Goal: Task Accomplishment & Management: Complete application form

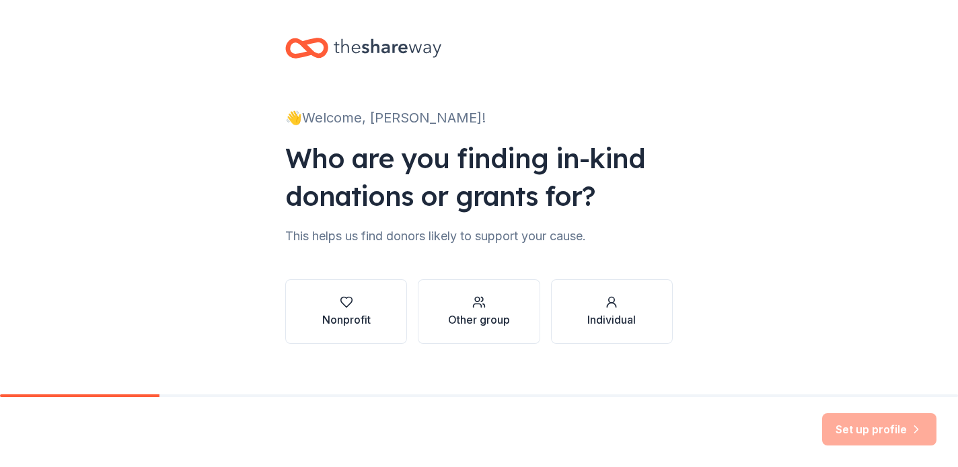
click at [289, 312] on button "Nonprofit" at bounding box center [346, 311] width 122 height 65
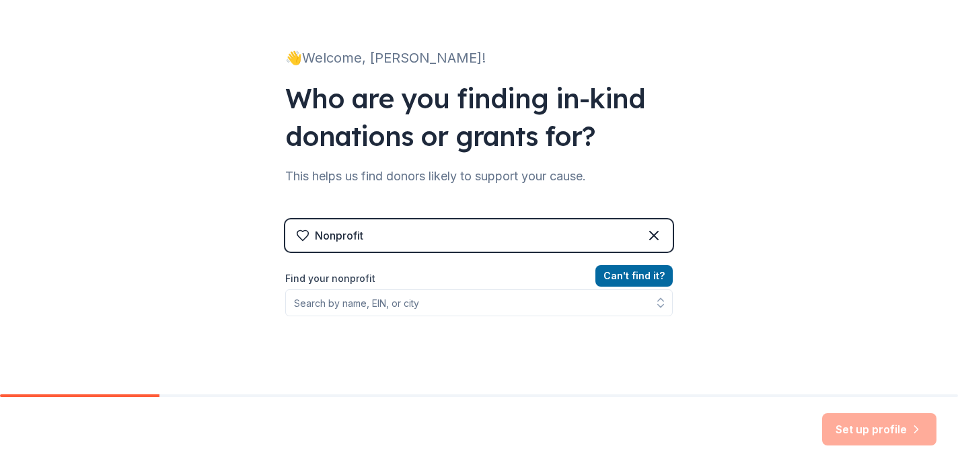
scroll to position [90, 0]
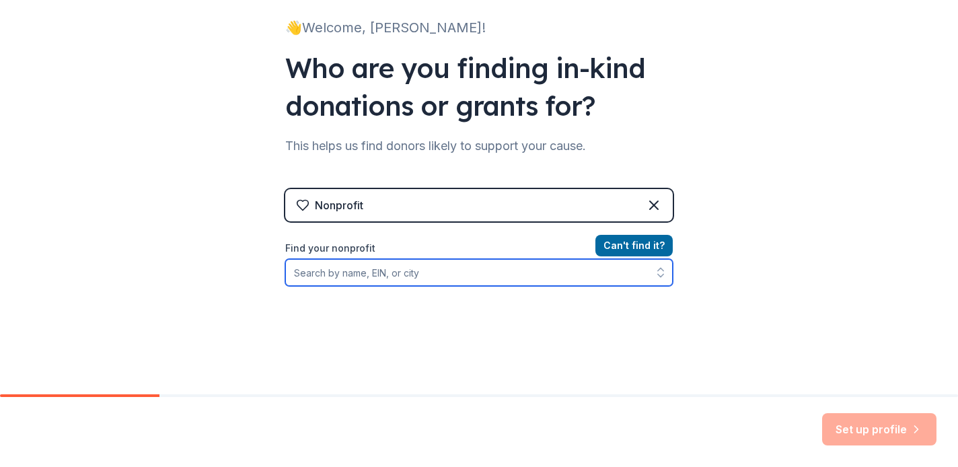
click at [442, 267] on input "Find your nonprofit" at bounding box center [479, 272] width 388 height 27
type input "Chasing the Rainbows"
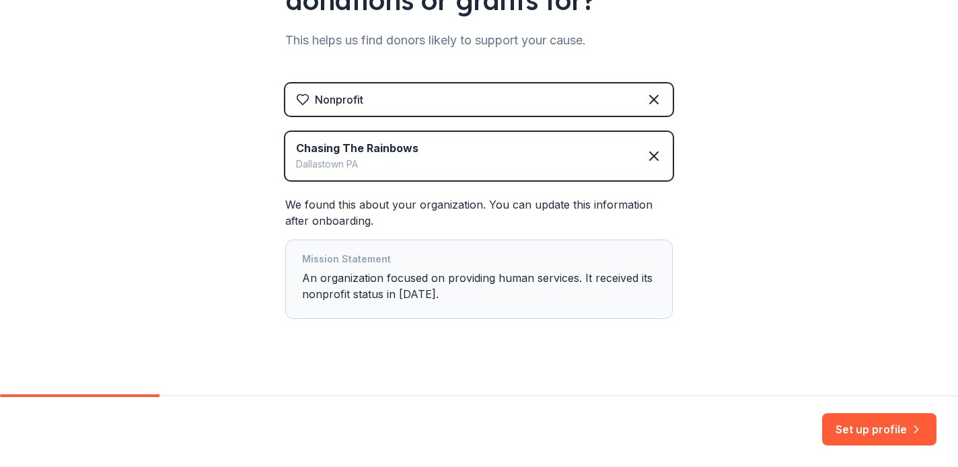
scroll to position [194, 0]
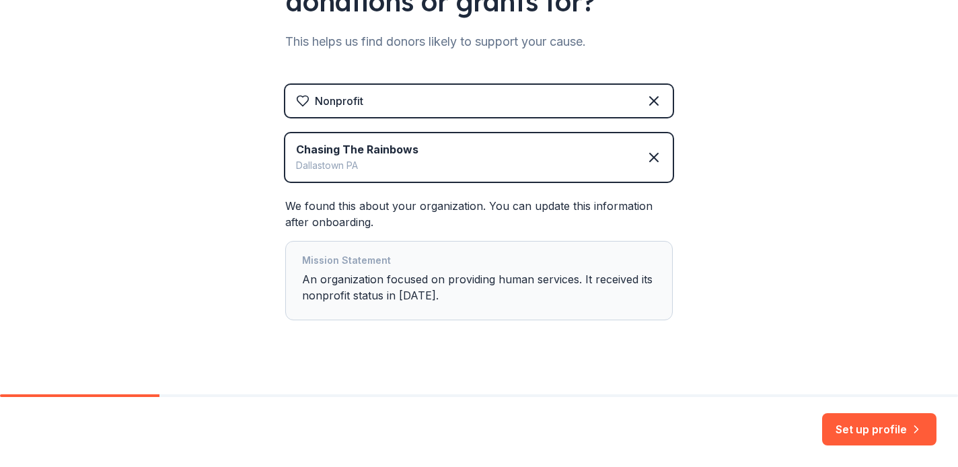
click at [435, 267] on div "Mission Statement" at bounding box center [479, 261] width 354 height 19
click at [435, 288] on div "Mission Statement An organization focused on providing human services. It recei…" at bounding box center [479, 280] width 354 height 57
click at [416, 293] on div "Mission Statement An organization focused on providing human services. It recei…" at bounding box center [479, 280] width 354 height 57
click at [415, 292] on div "Mission Statement An organization focused on providing human services. It recei…" at bounding box center [479, 280] width 354 height 57
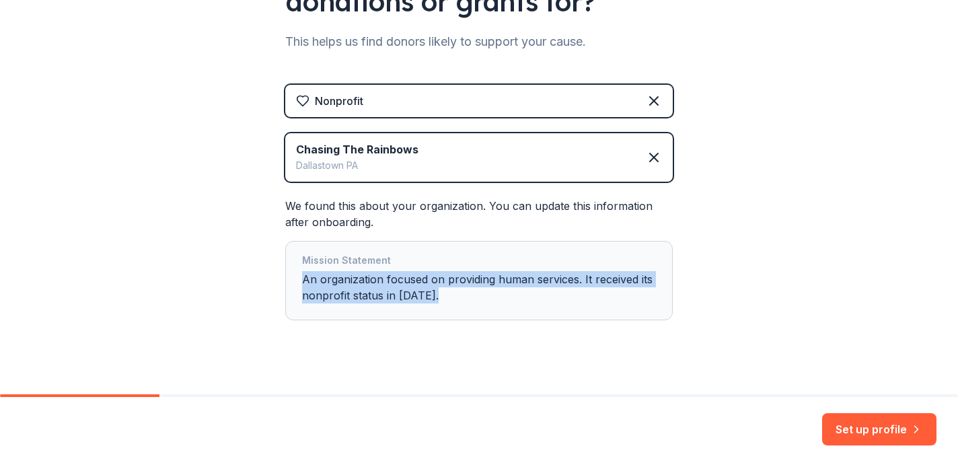
click at [415, 292] on div "Mission Statement An organization focused on providing human services. It recei…" at bounding box center [479, 280] width 354 height 57
click at [439, 299] on div "Mission Statement An organization focused on providing human services. It recei…" at bounding box center [479, 280] width 354 height 57
click at [479, 292] on div "Mission Statement An organization focused on providing human services. It recei…" at bounding box center [479, 280] width 354 height 57
click at [894, 435] on button "Set up profile" at bounding box center [879, 429] width 114 height 32
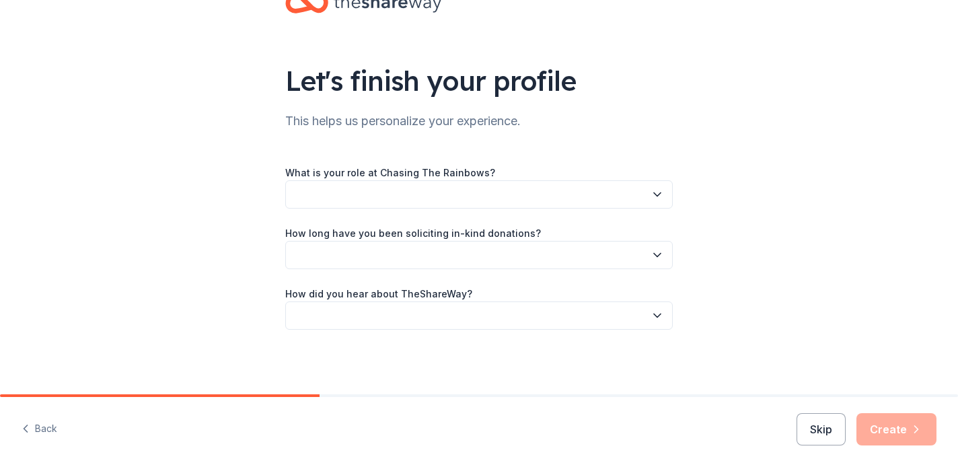
scroll to position [45, 0]
click at [651, 200] on icon "button" at bounding box center [657, 194] width 13 height 13
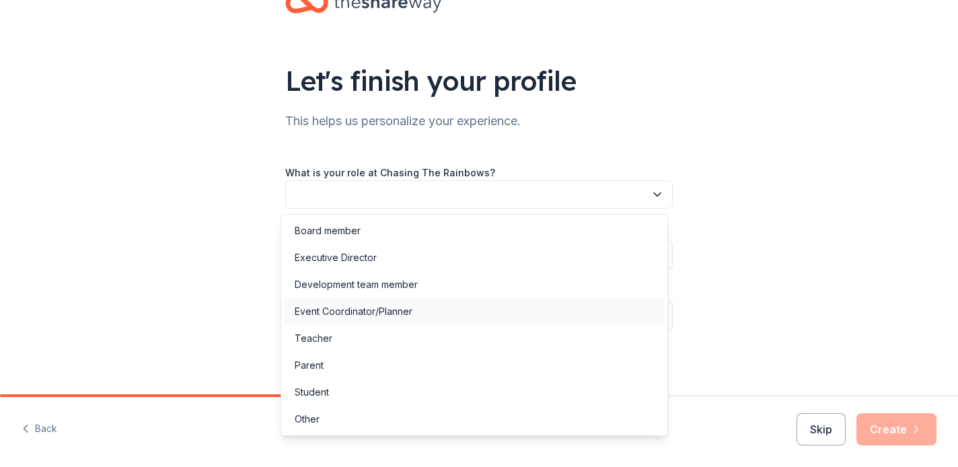
click at [539, 312] on div "Event Coordinator/Planner" at bounding box center [474, 311] width 381 height 27
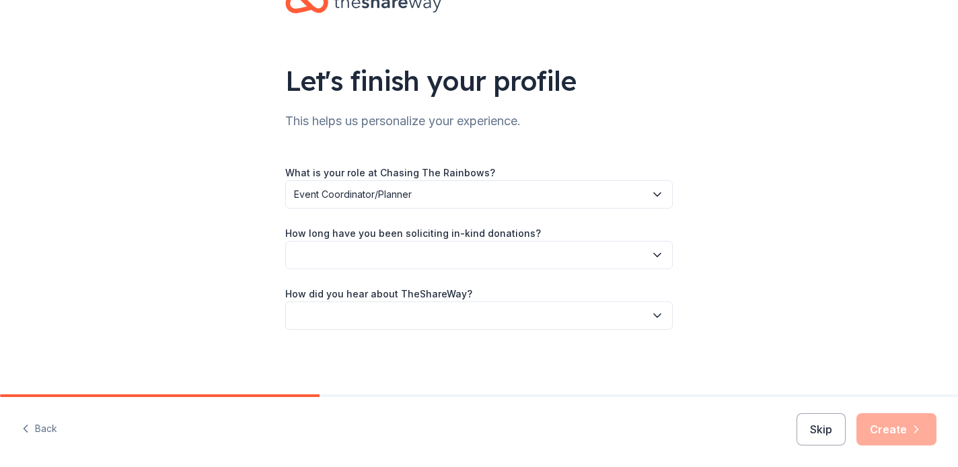
click at [575, 259] on button "button" at bounding box center [479, 255] width 388 height 28
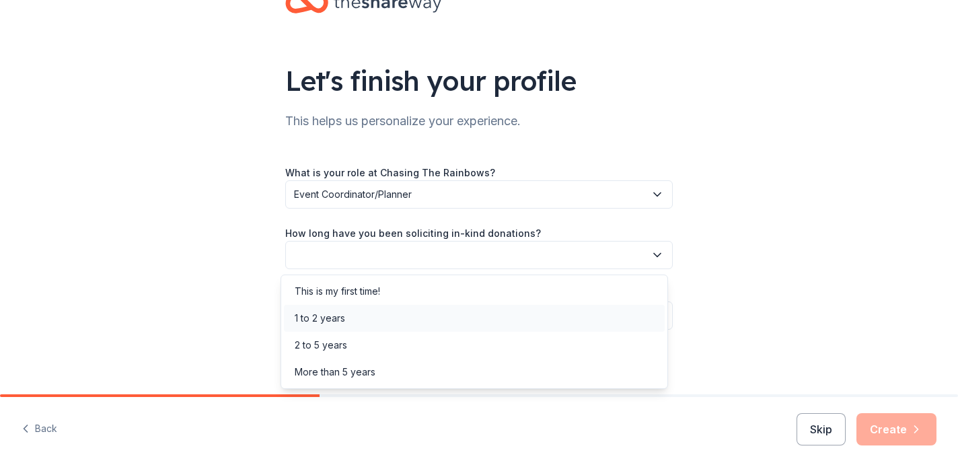
click at [533, 324] on div "1 to 2 years" at bounding box center [474, 318] width 381 height 27
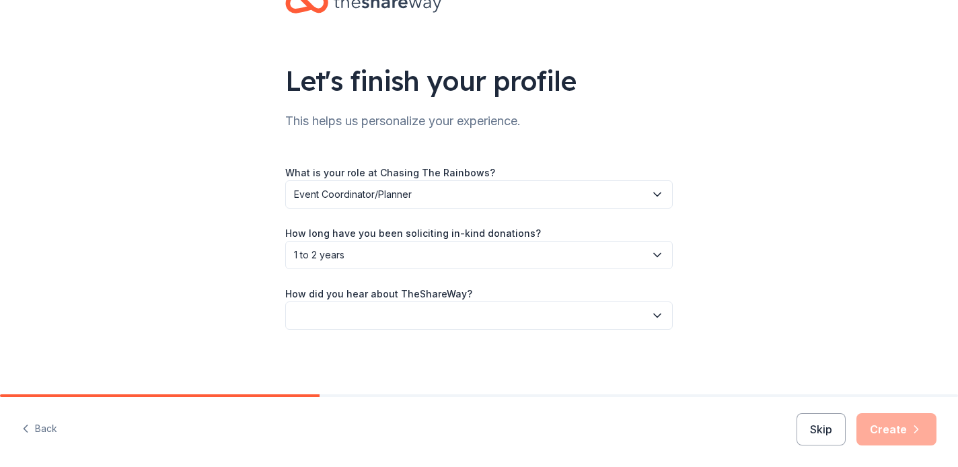
click at [550, 324] on button "button" at bounding box center [479, 315] width 388 height 28
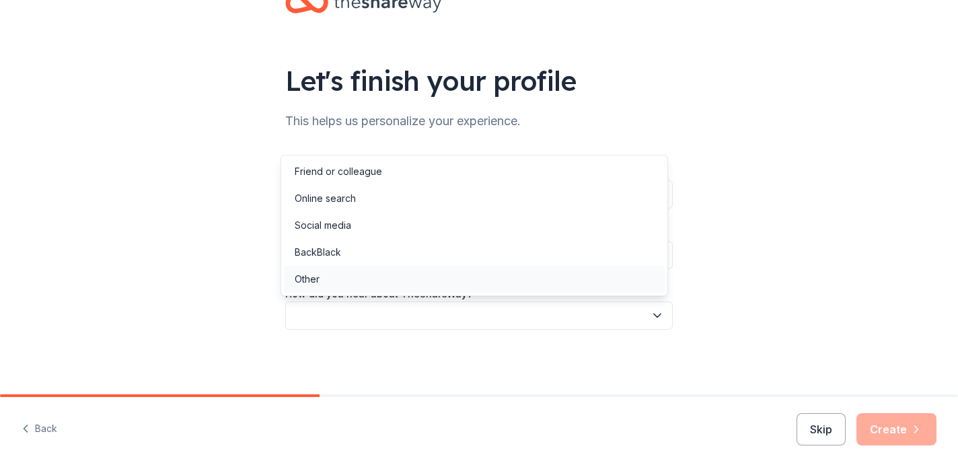
click at [540, 286] on div "Other" at bounding box center [474, 279] width 381 height 27
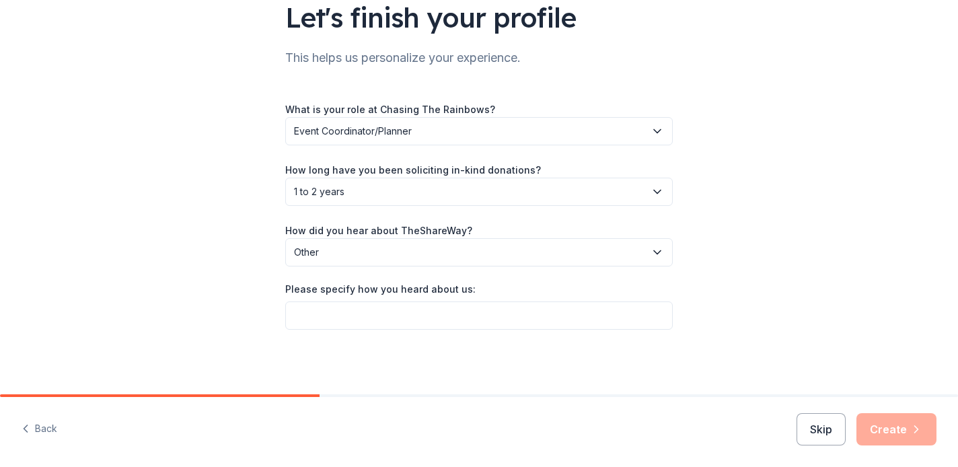
scroll to position [108, 0]
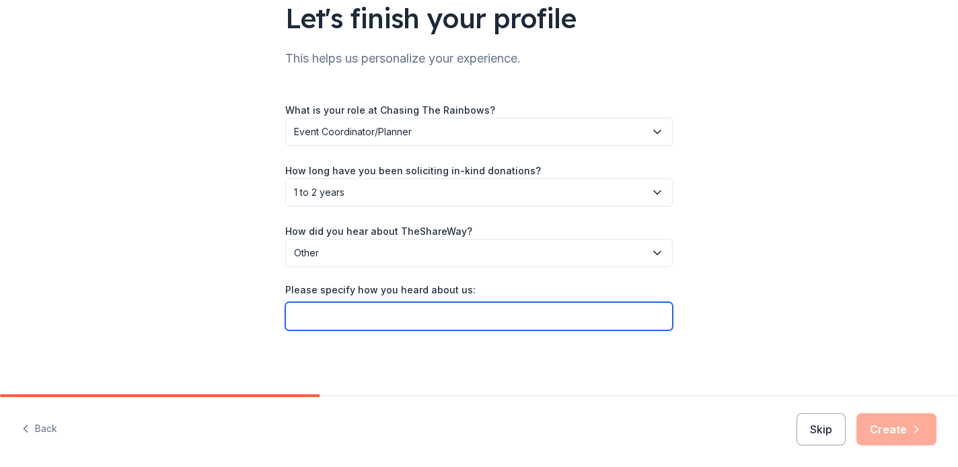
click at [556, 313] on input "Please specify how you heard about us:" at bounding box center [479, 316] width 388 height 28
type input "Friend"
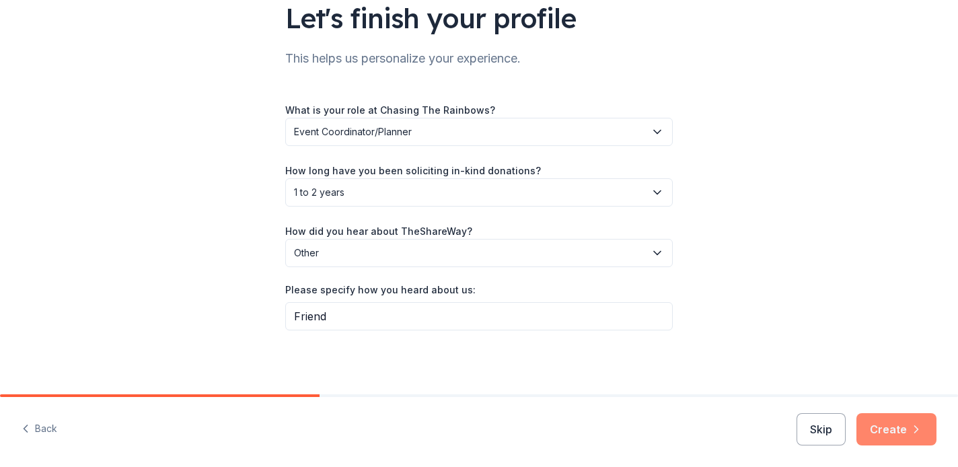
click at [900, 438] on button "Create" at bounding box center [897, 429] width 80 height 32
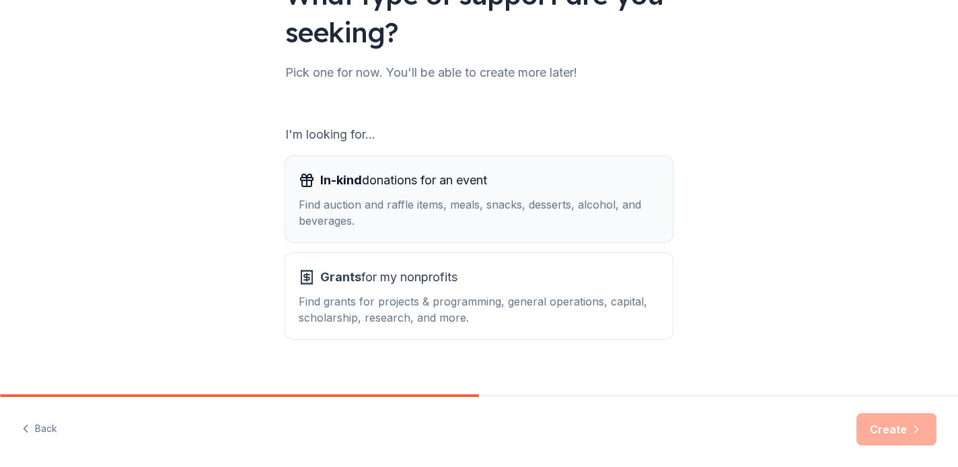
scroll to position [132, 0]
click at [593, 201] on div "Find auction and raffle items, meals, snacks, desserts, alcohol, and beverages." at bounding box center [479, 212] width 361 height 32
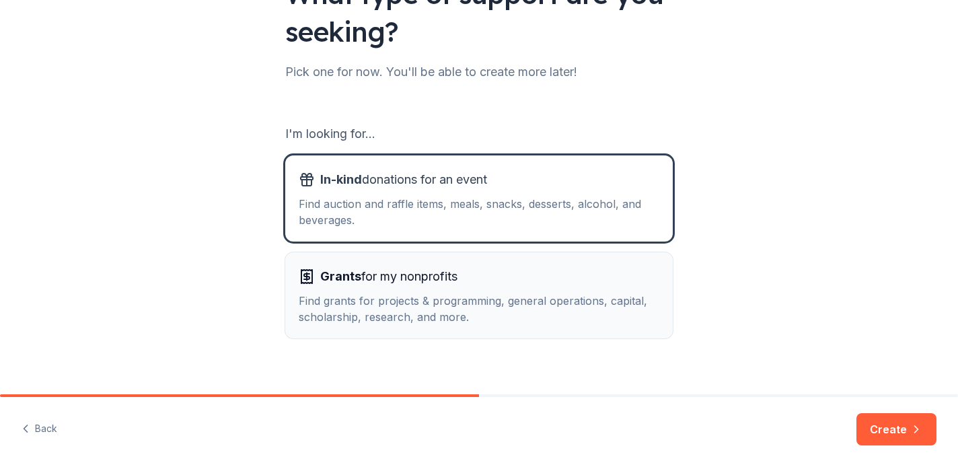
click at [603, 303] on div "Find grants for projects & programming, general operations, capital, scholarshi…" at bounding box center [479, 309] width 361 height 32
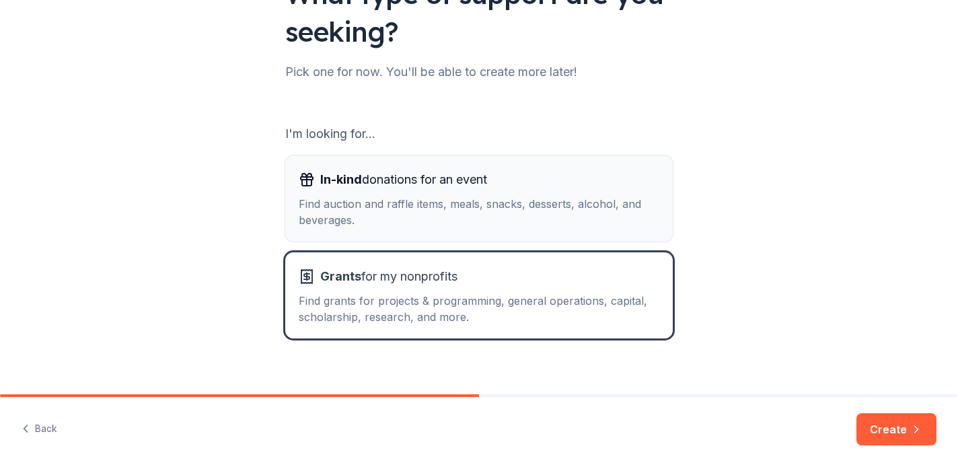
click at [622, 208] on div "Find auction and raffle items, meals, snacks, desserts, alcohol, and beverages." at bounding box center [479, 212] width 361 height 32
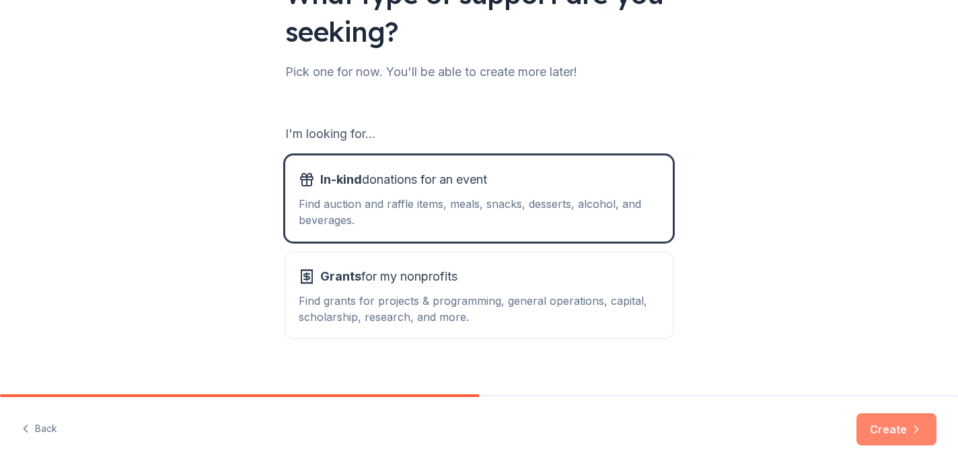
click at [869, 426] on button "Create" at bounding box center [897, 429] width 80 height 32
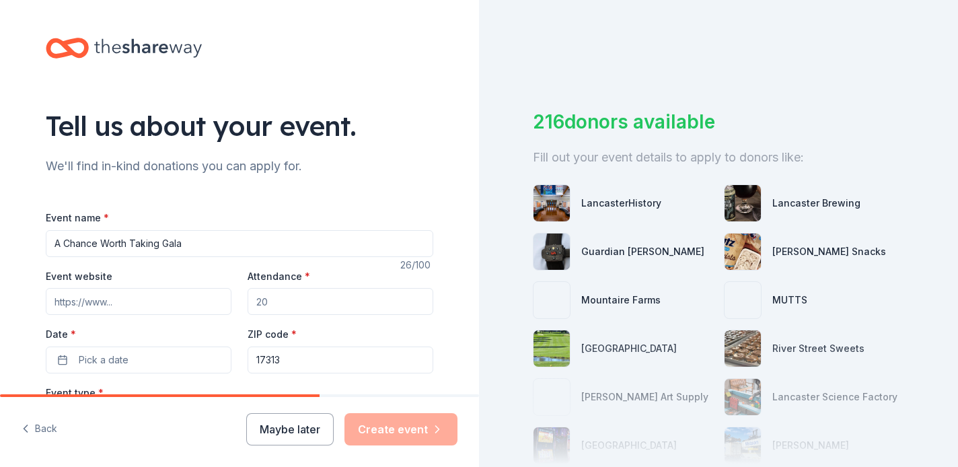
type input "A Chance Worth Taking Gala"
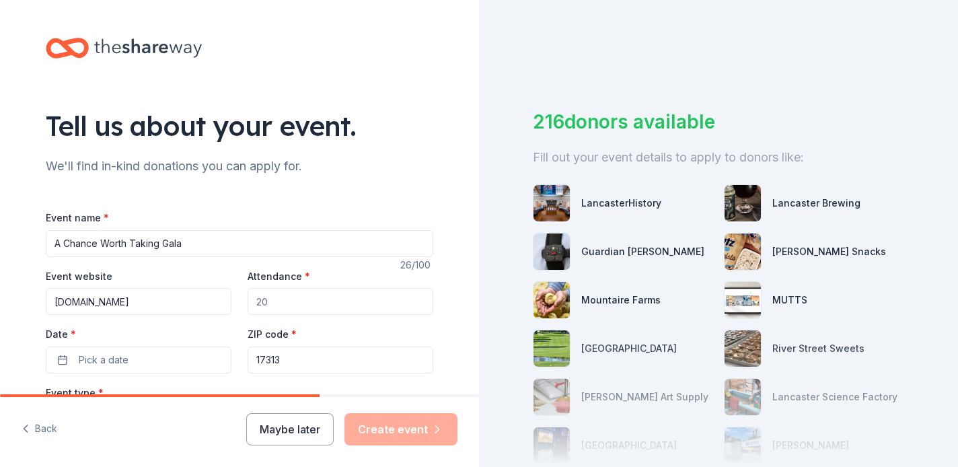
click at [149, 297] on input "[DOMAIN_NAME]" at bounding box center [139, 301] width 186 height 27
paste input "[URL][DOMAIN_NAME]"
type input "[URL][DOMAIN_NAME]"
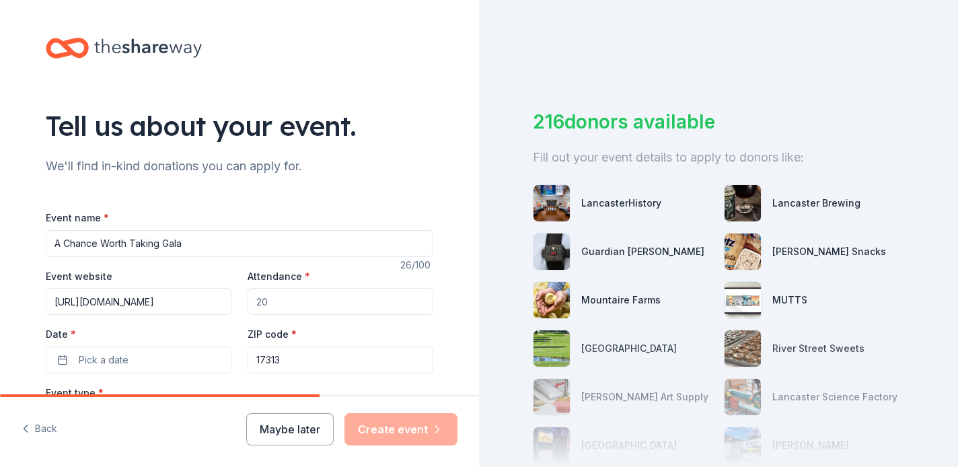
click at [301, 302] on input "Attendance *" at bounding box center [341, 301] width 186 height 27
drag, startPoint x: 295, startPoint y: 302, endPoint x: 231, endPoint y: 299, distance: 64.0
click at [231, 299] on div "Event website [URL][DOMAIN_NAME] Attendance * Date * Pick a date ZIP code * 173…" at bounding box center [240, 321] width 388 height 106
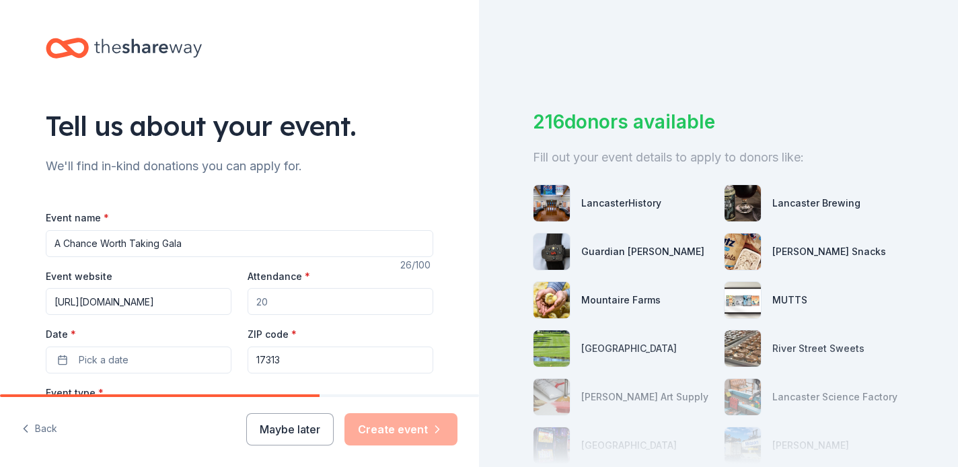
click at [258, 299] on input "Attendance *" at bounding box center [341, 301] width 186 height 27
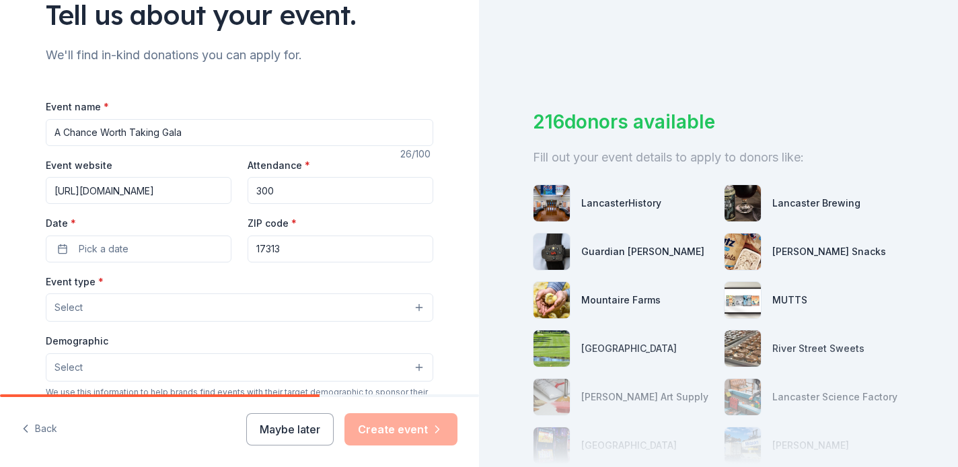
scroll to position [112, 0]
type input "300"
click at [174, 240] on button "Pick a date" at bounding box center [139, 248] width 186 height 27
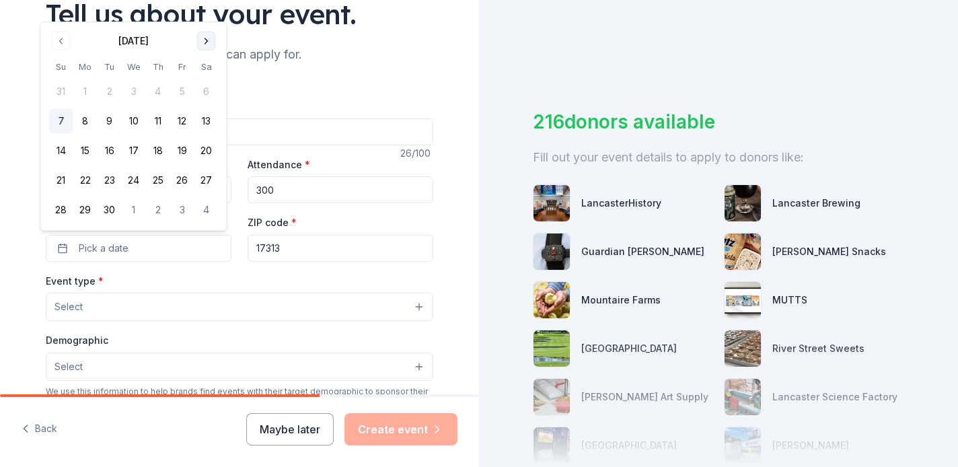
click at [209, 36] on button "Go to next month" at bounding box center [206, 41] width 19 height 19
click at [214, 153] on button "18" at bounding box center [206, 151] width 24 height 24
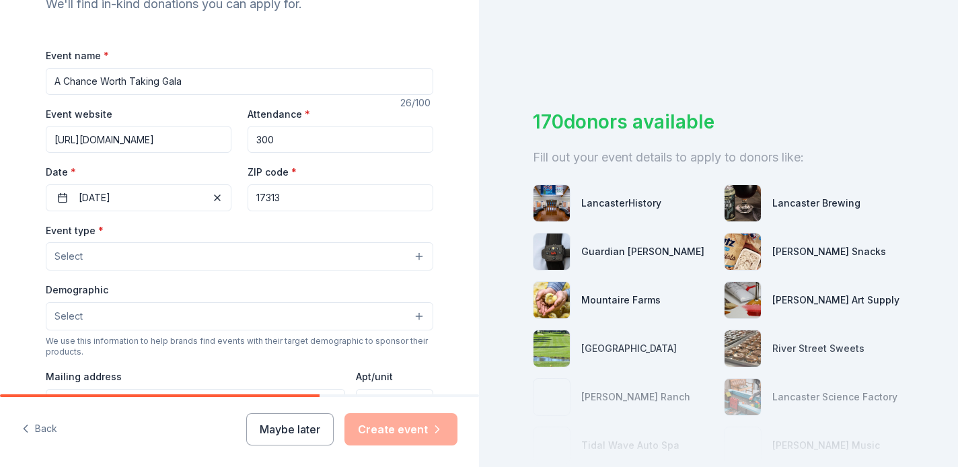
scroll to position [163, 0]
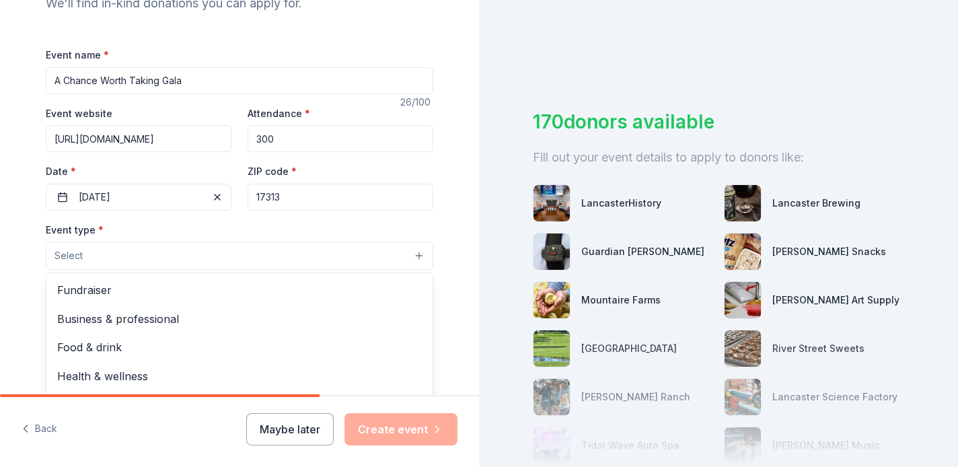
click at [263, 262] on button "Select" at bounding box center [240, 256] width 388 height 28
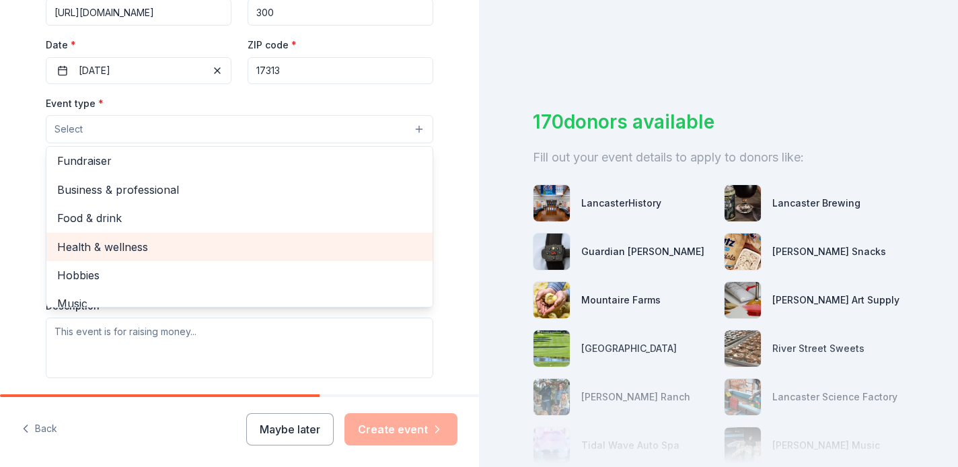
scroll to position [0, 0]
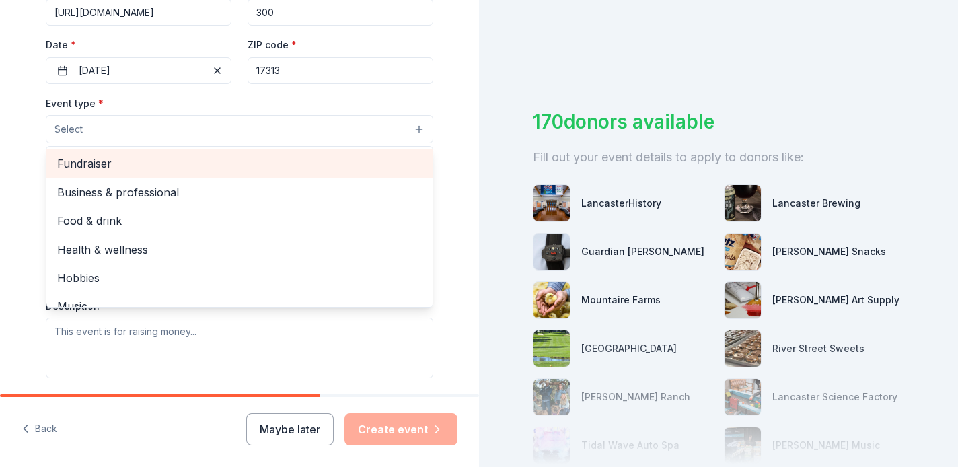
click at [250, 166] on span "Fundraiser" at bounding box center [239, 163] width 365 height 17
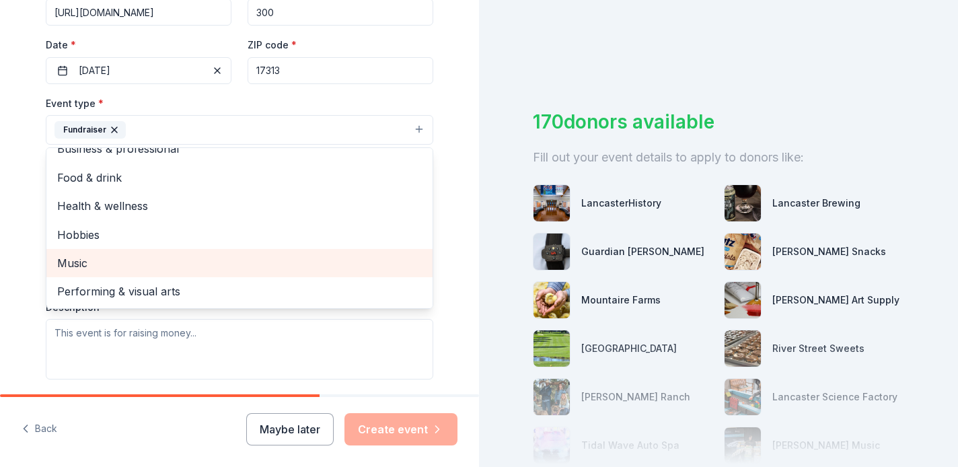
scroll to position [15, 0]
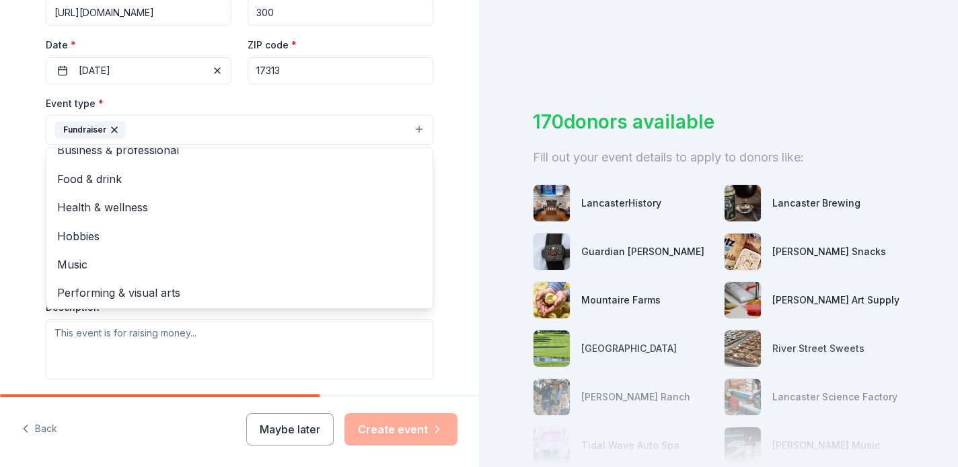
click at [363, 338] on div "Event type * Fundraiser Business & professional Food & drink Health & wellness …" at bounding box center [240, 237] width 388 height 285
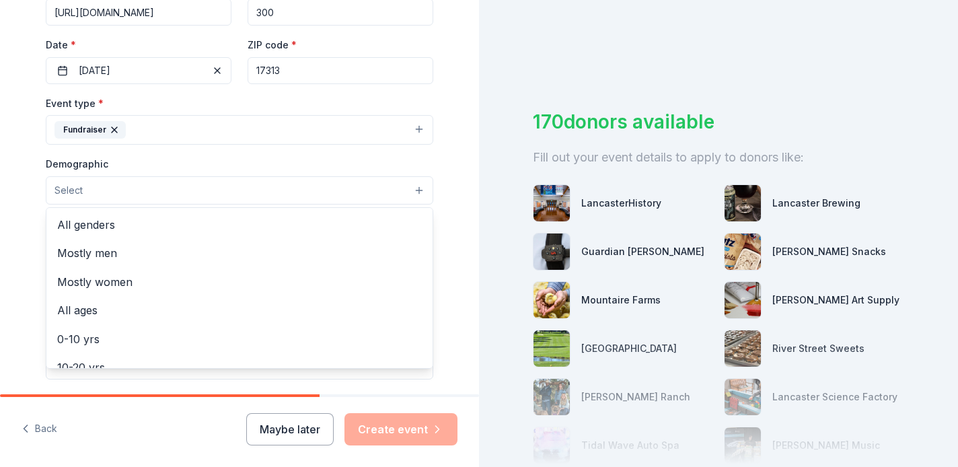
click at [256, 194] on button "Select" at bounding box center [240, 190] width 388 height 28
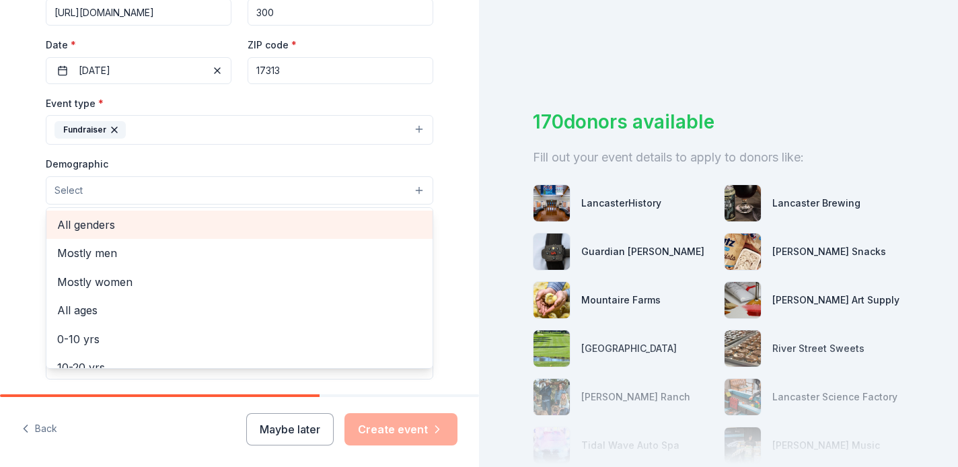
click at [239, 227] on span "All genders" at bounding box center [239, 224] width 365 height 17
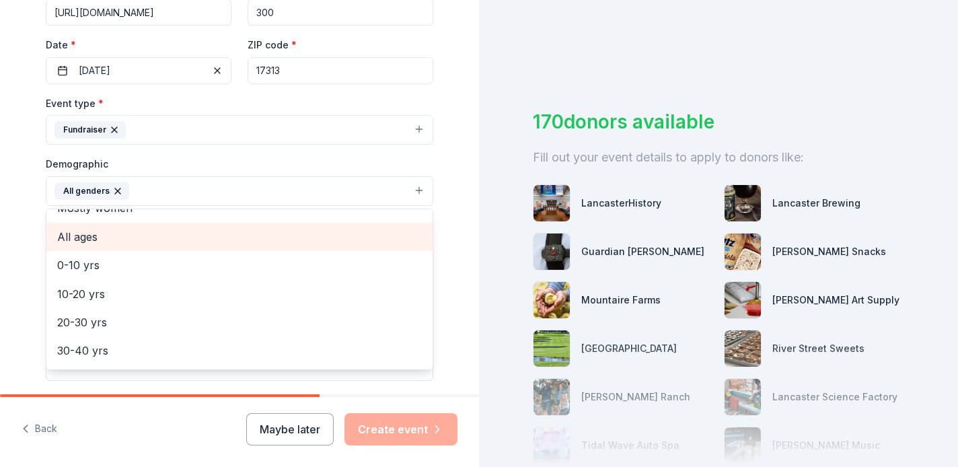
scroll to position [47, 0]
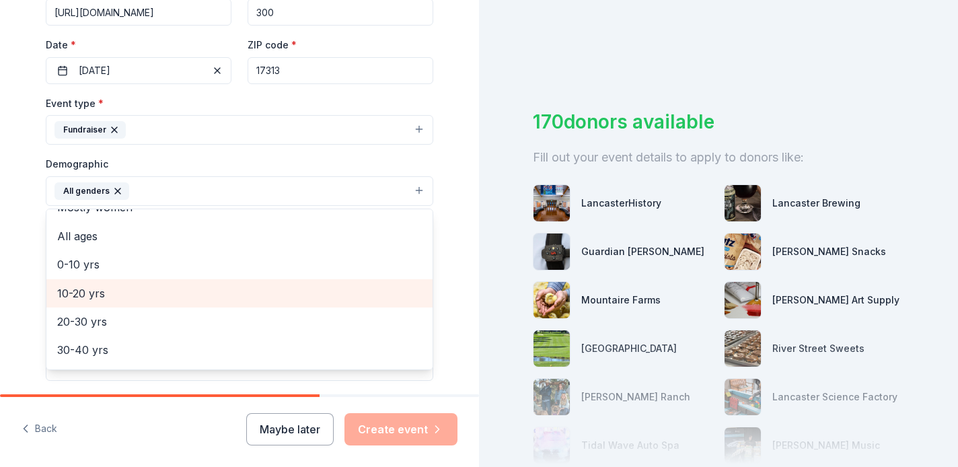
click at [181, 293] on span "10-20 yrs" at bounding box center [239, 293] width 365 height 17
click at [176, 299] on div "20-30 yrs" at bounding box center [239, 293] width 386 height 28
click at [176, 299] on div "30-40 yrs" at bounding box center [239, 293] width 386 height 28
click at [176, 299] on div "40-50 yrs" at bounding box center [239, 293] width 386 height 28
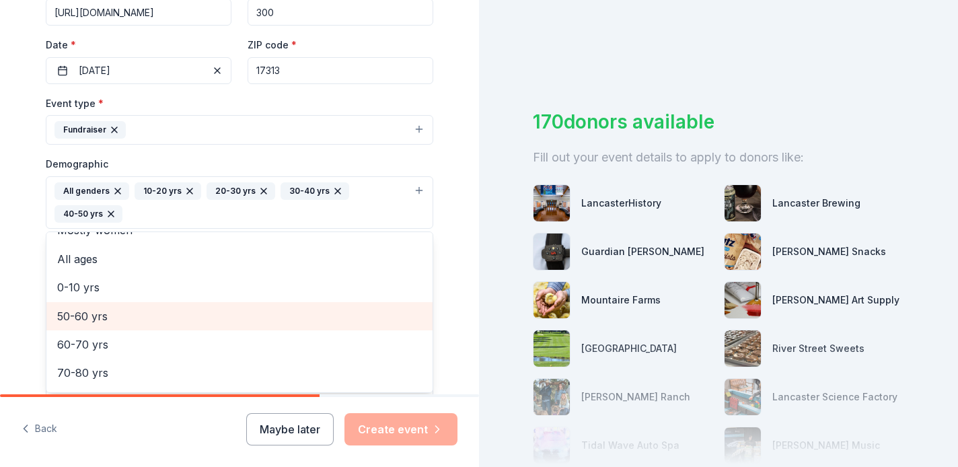
click at [176, 302] on div "50-60 yrs" at bounding box center [239, 316] width 386 height 28
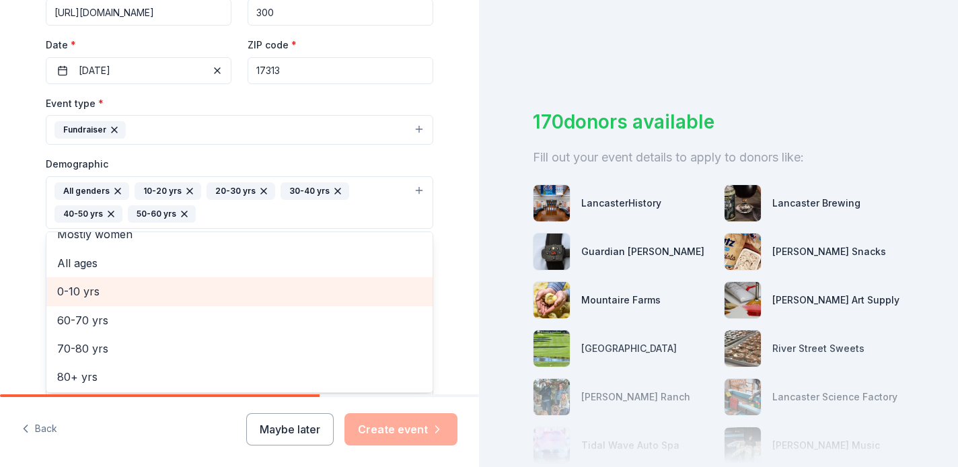
click at [176, 299] on div "0-10 yrs" at bounding box center [239, 291] width 386 height 28
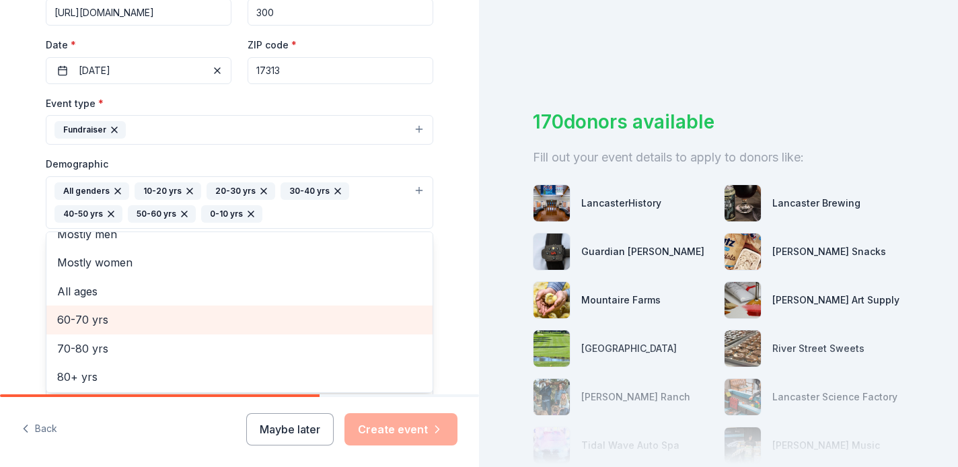
click at [173, 316] on span "60-70 yrs" at bounding box center [239, 319] width 365 height 17
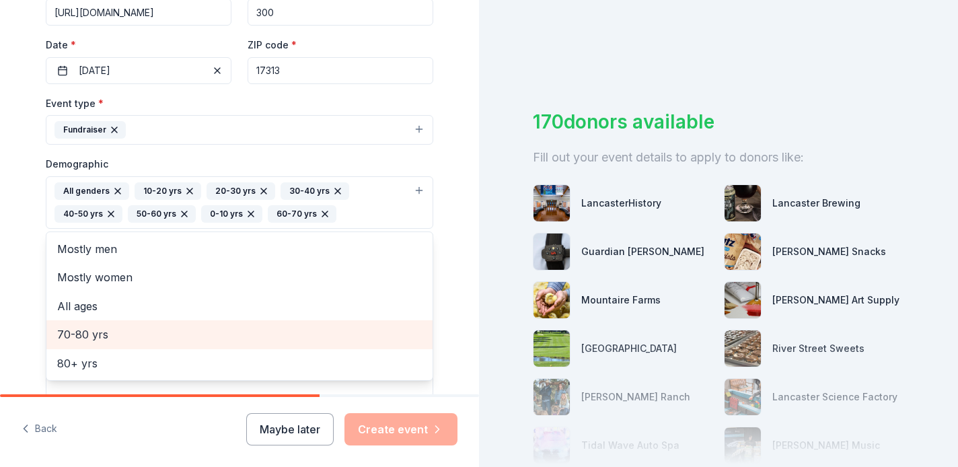
scroll to position [0, 0]
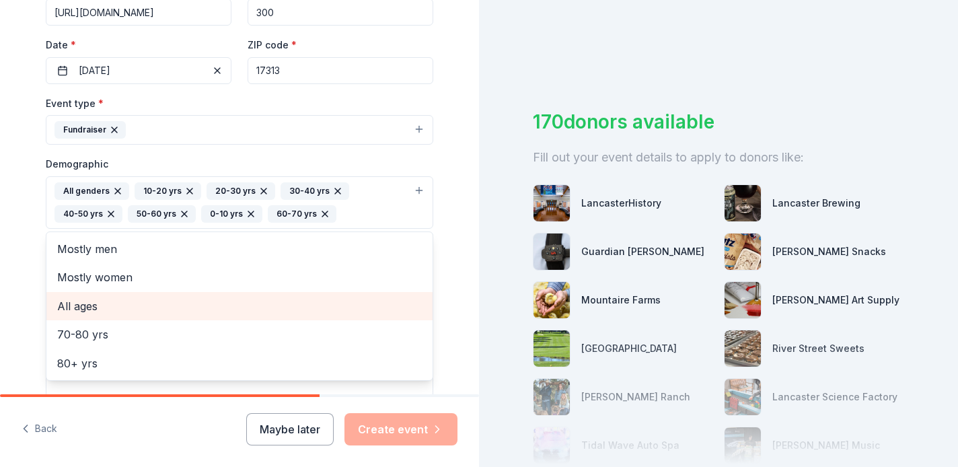
click at [173, 316] on div "All ages" at bounding box center [239, 306] width 386 height 28
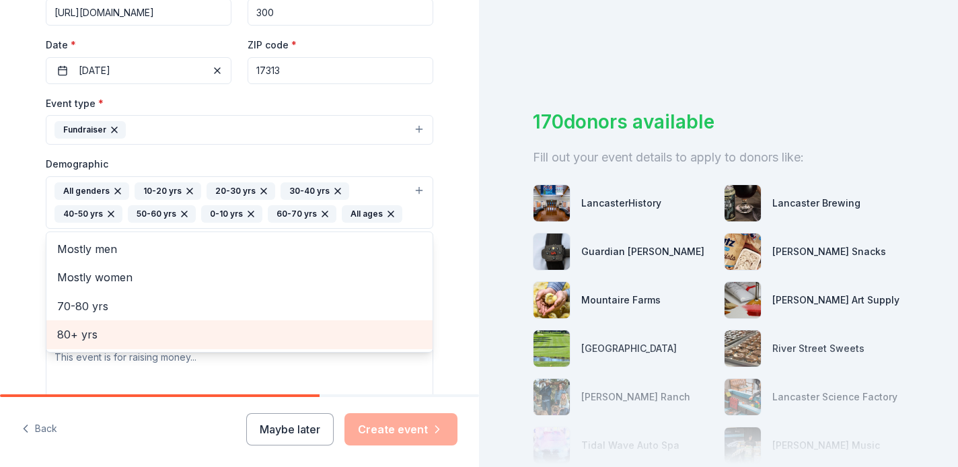
click at [164, 330] on span "80+ yrs" at bounding box center [239, 334] width 365 height 17
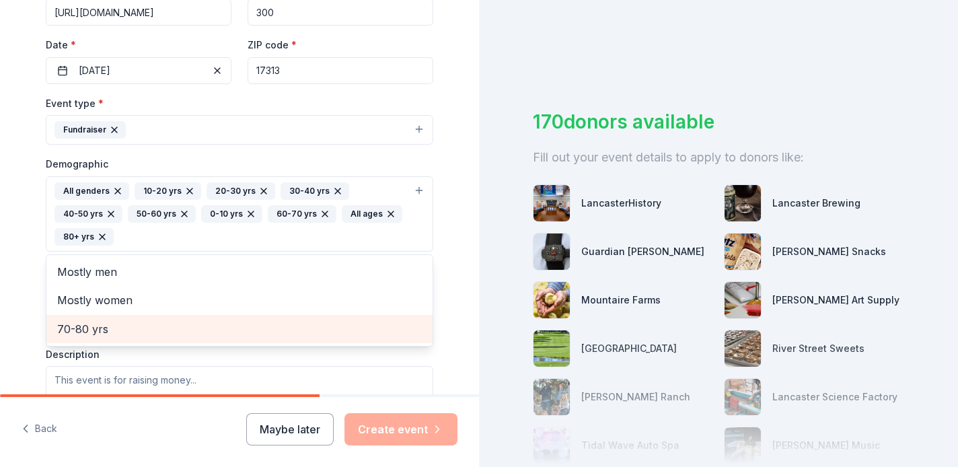
click at [165, 320] on span "70-80 yrs" at bounding box center [239, 328] width 365 height 17
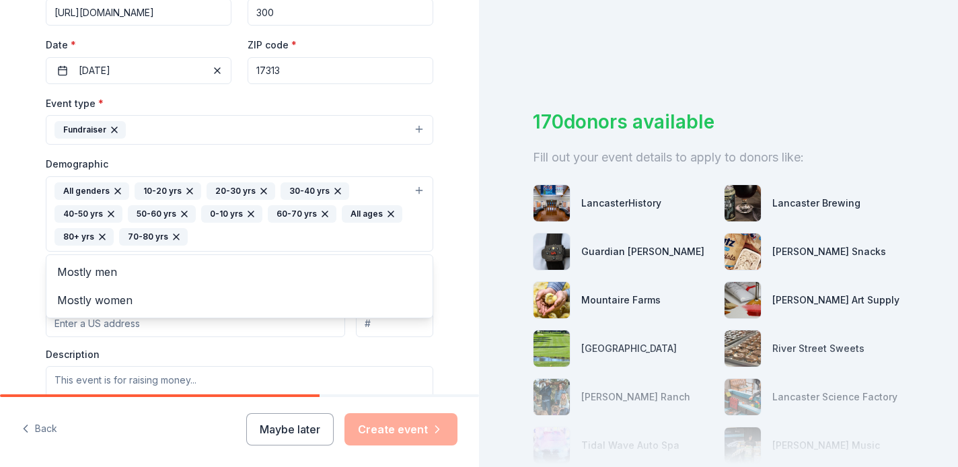
click at [414, 339] on div "Event type * Fundraiser Demographic All genders 10-20 yrs 20-30 yrs 30-40 yrs 4…" at bounding box center [240, 261] width 388 height 332
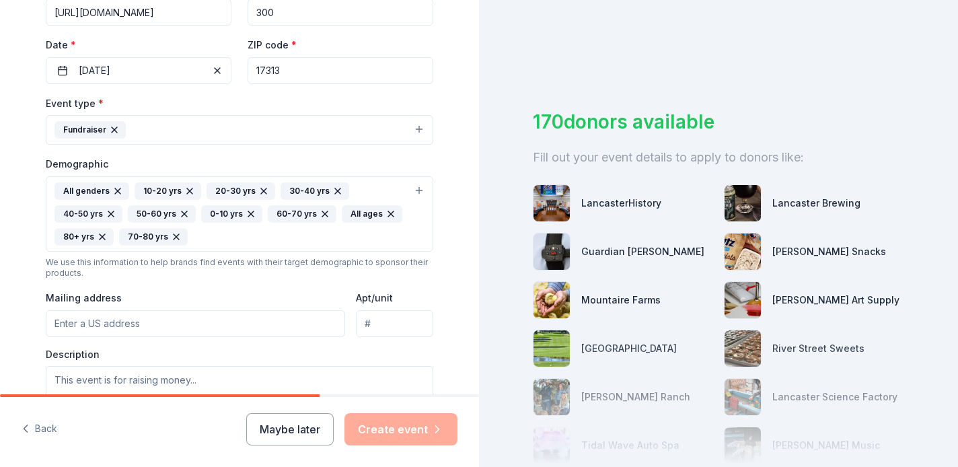
click at [266, 317] on input "Mailing address" at bounding box center [195, 323] width 299 height 27
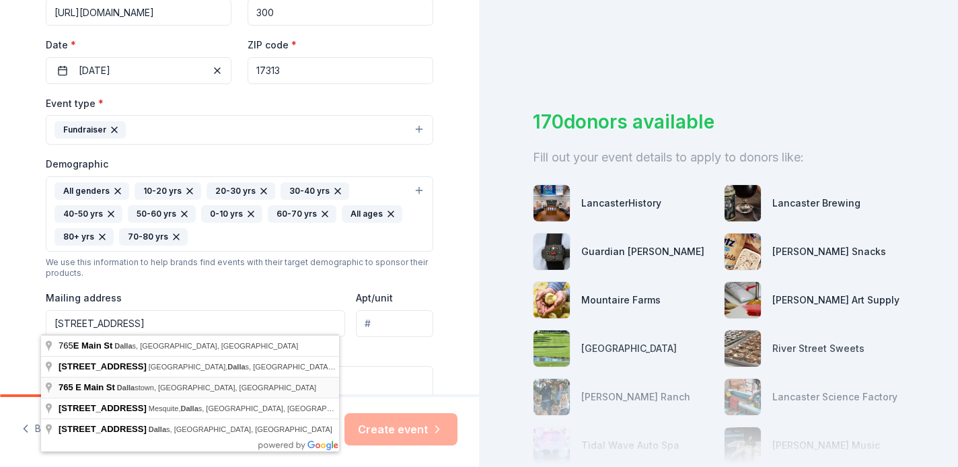
type input "[STREET_ADDRESS]"
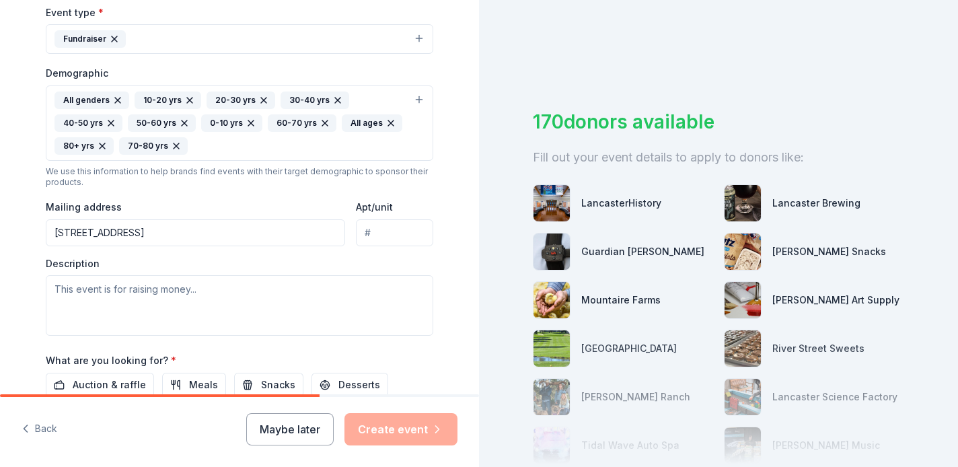
scroll to position [381, 0]
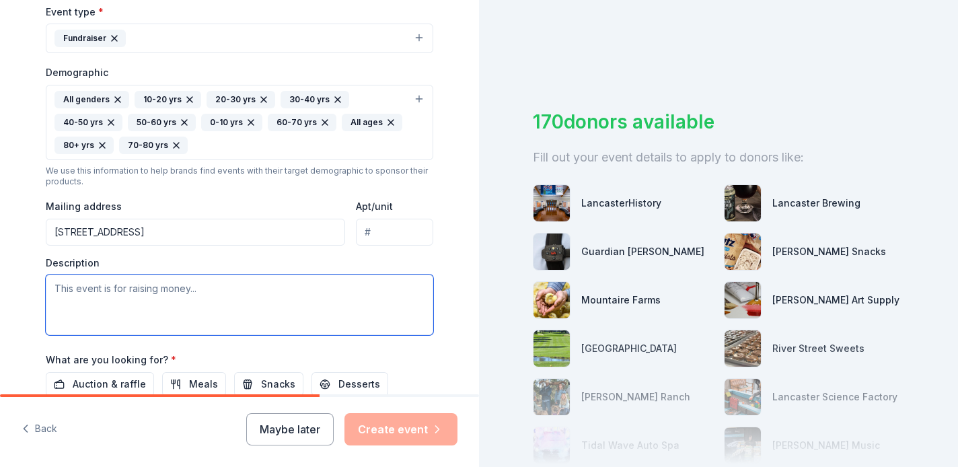
click at [295, 303] on textarea at bounding box center [240, 305] width 388 height 61
paste textarea "Loremip dol Sitametc (ADI), e seddoeiu 136(t)(0) incididun utla etdolore magn, …"
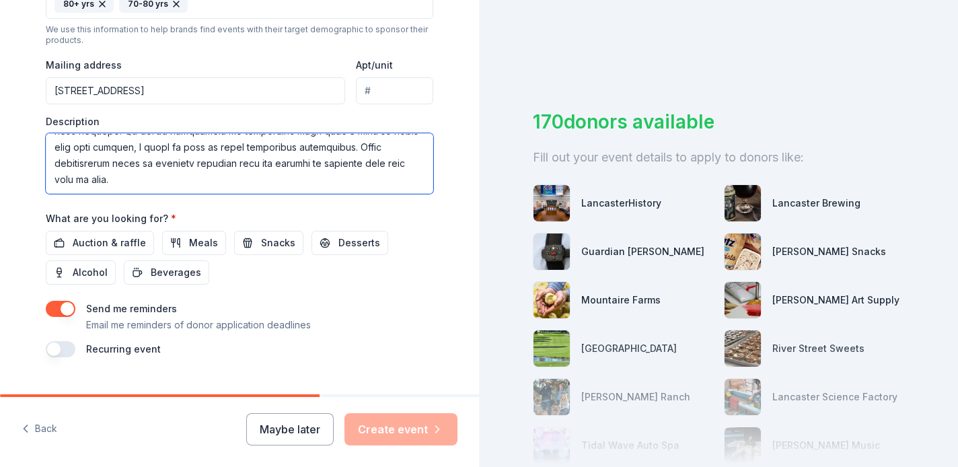
scroll to position [525, 0]
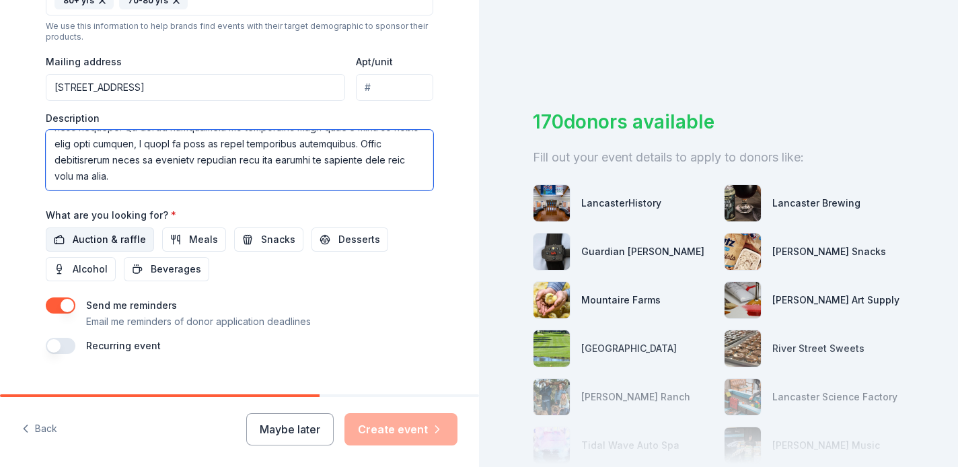
type textarea "Loremip dol Sitametc (ADI), e seddoeiu 136(t)(0) incididun utla etdolore magn, …"
click at [128, 235] on span "Auction & raffle" at bounding box center [109, 239] width 73 height 16
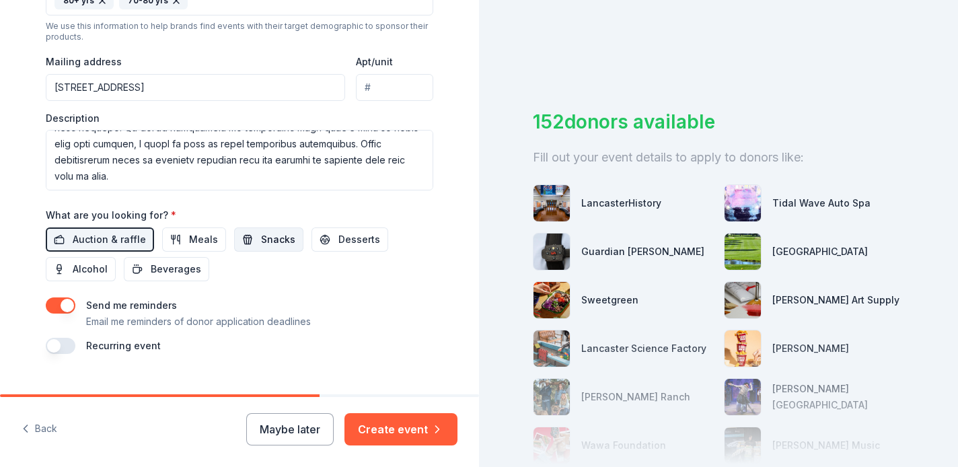
click at [248, 236] on button "Snacks" at bounding box center [268, 239] width 69 height 24
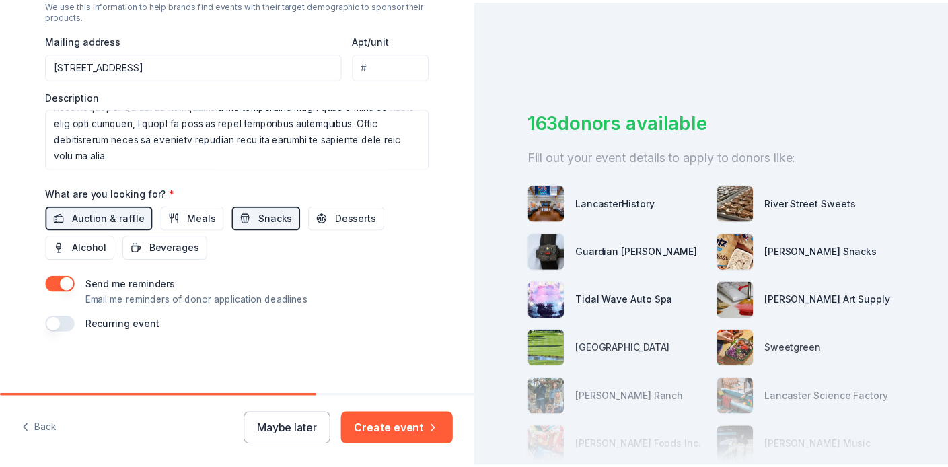
scroll to position [546, 0]
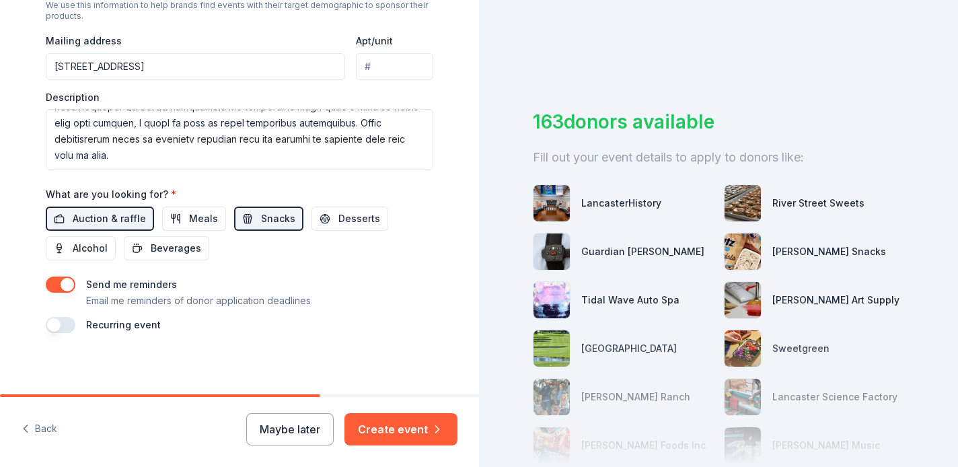
click at [46, 277] on button "button" at bounding box center [61, 285] width 30 height 16
click at [401, 439] on button "Create event" at bounding box center [400, 429] width 113 height 32
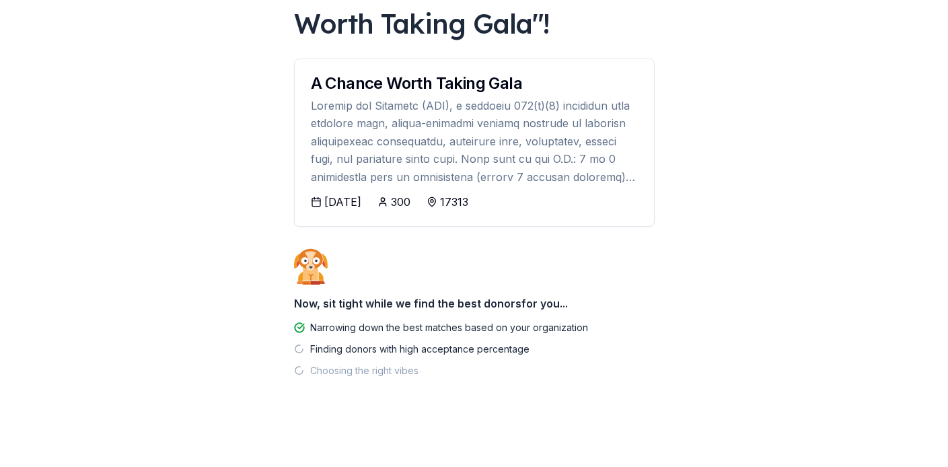
scroll to position [118, 0]
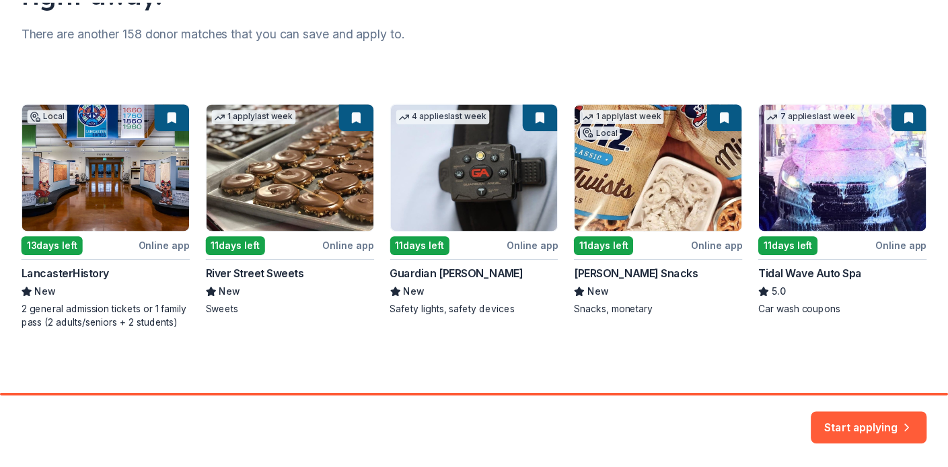
scroll to position [172, 0]
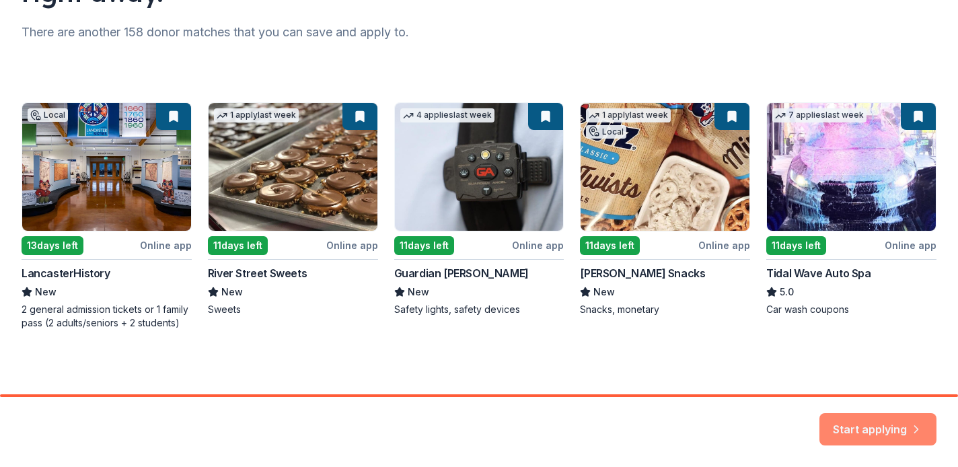
click at [844, 419] on button "Start applying" at bounding box center [878, 425] width 117 height 32
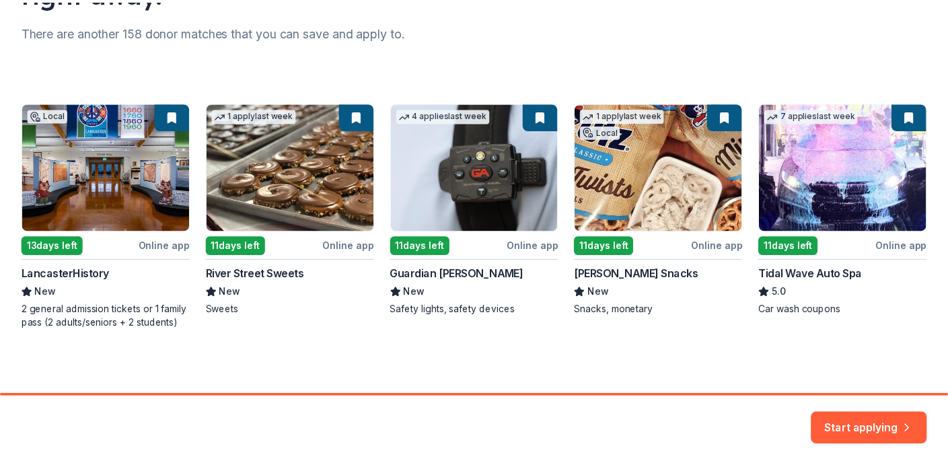
scroll to position [172, 0]
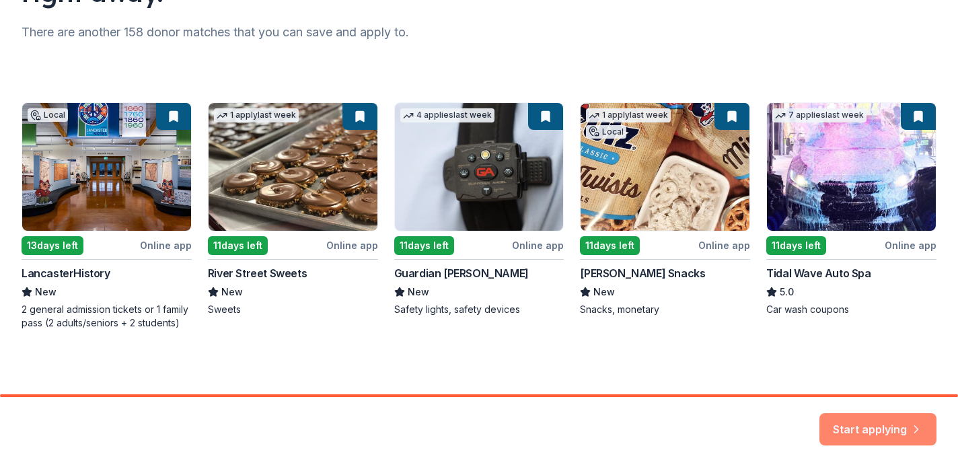
click at [875, 423] on button "Start applying" at bounding box center [878, 426] width 117 height 32
click at [918, 428] on div "Start applying" at bounding box center [878, 429] width 117 height 32
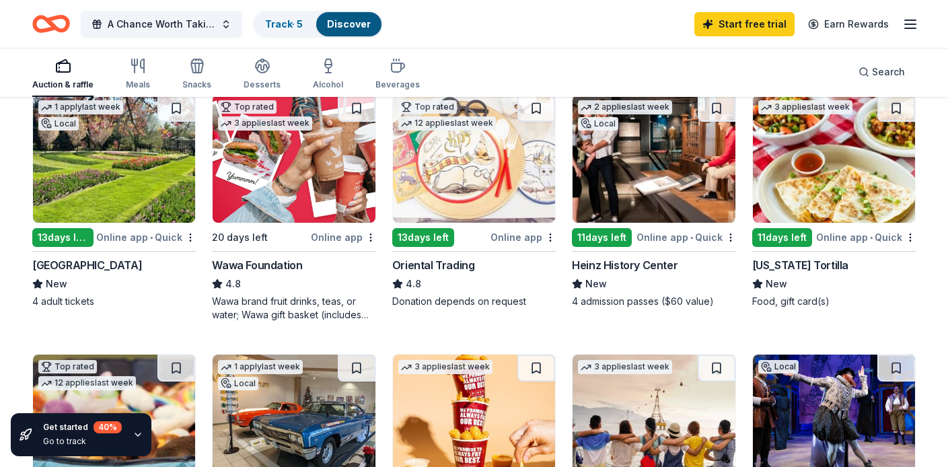
scroll to position [153, 0]
click at [147, 169] on img at bounding box center [114, 159] width 162 height 128
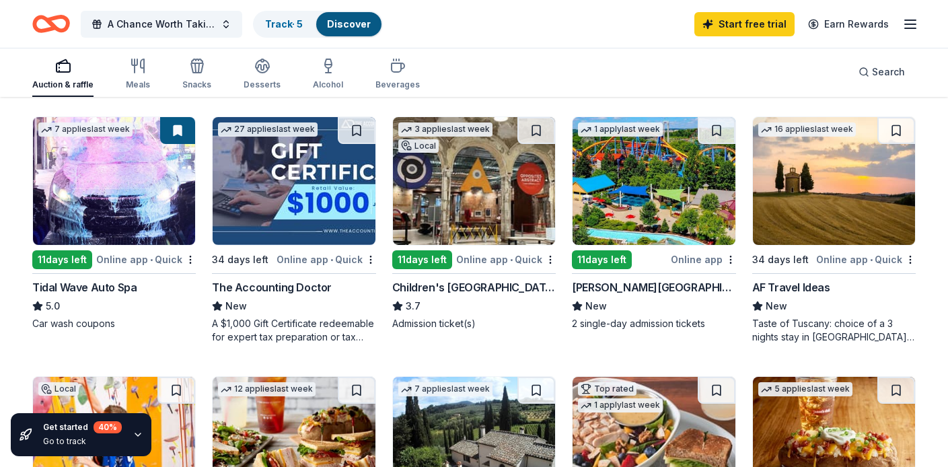
scroll to position [651, 0]
click at [674, 192] on img at bounding box center [654, 181] width 162 height 128
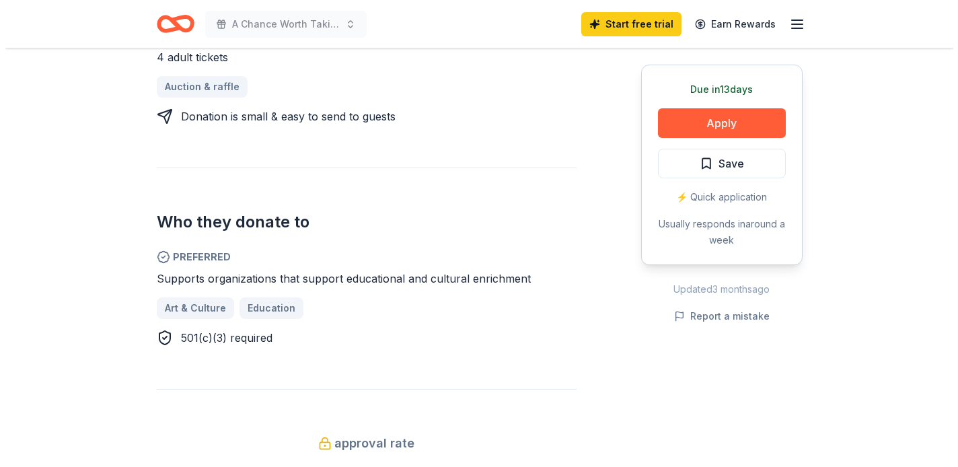
scroll to position [570, 0]
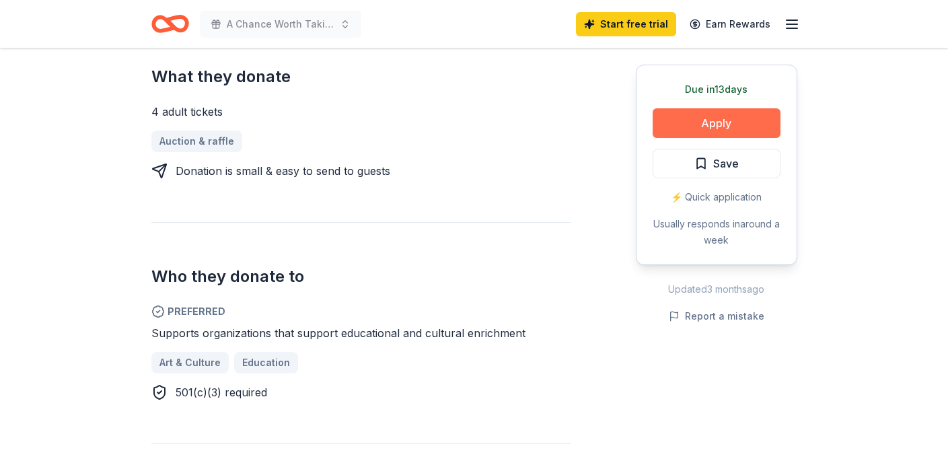
click at [733, 129] on button "Apply" at bounding box center [717, 123] width 128 height 30
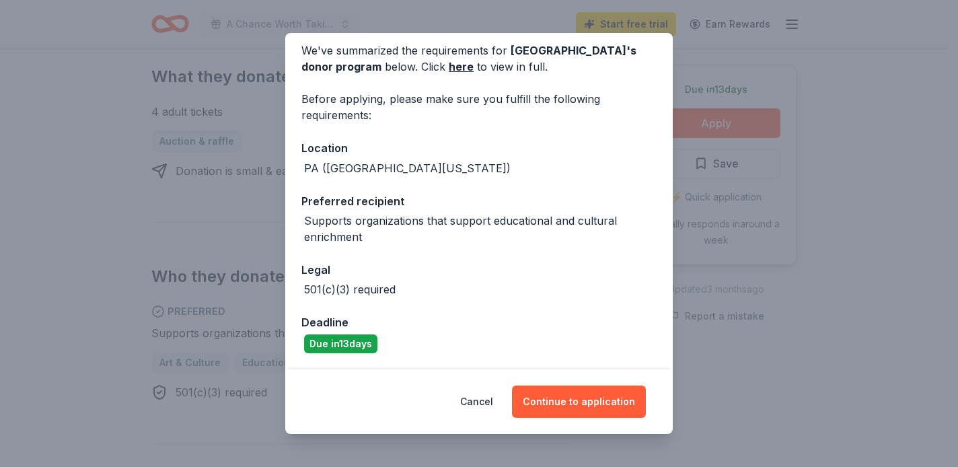
scroll to position [55, 0]
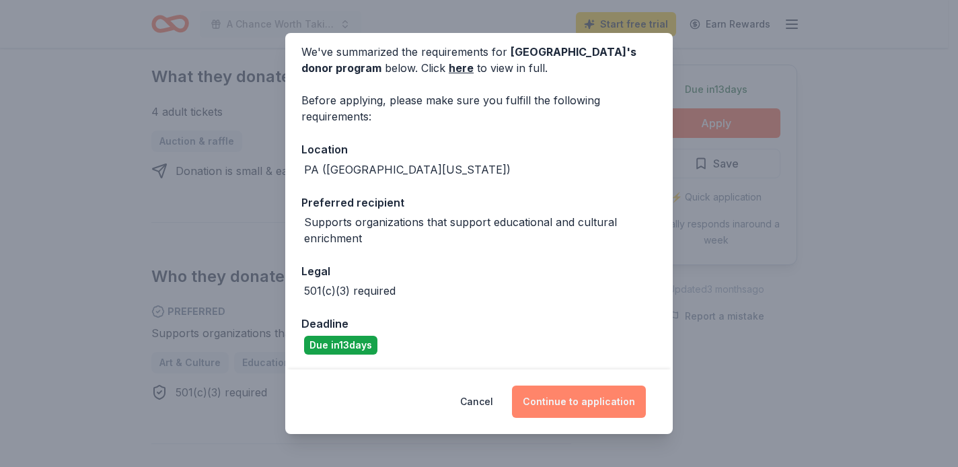
click at [612, 401] on button "Continue to application" at bounding box center [579, 402] width 134 height 32
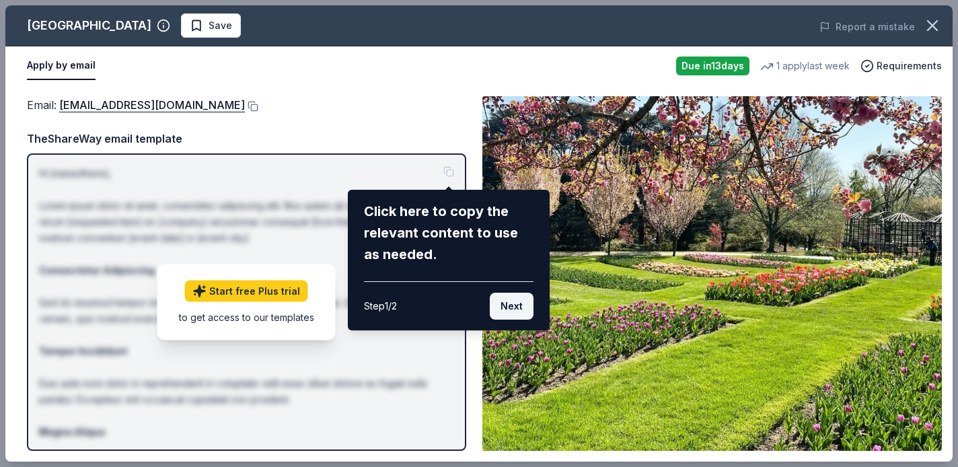
click at [523, 308] on button "Next" at bounding box center [512, 306] width 44 height 27
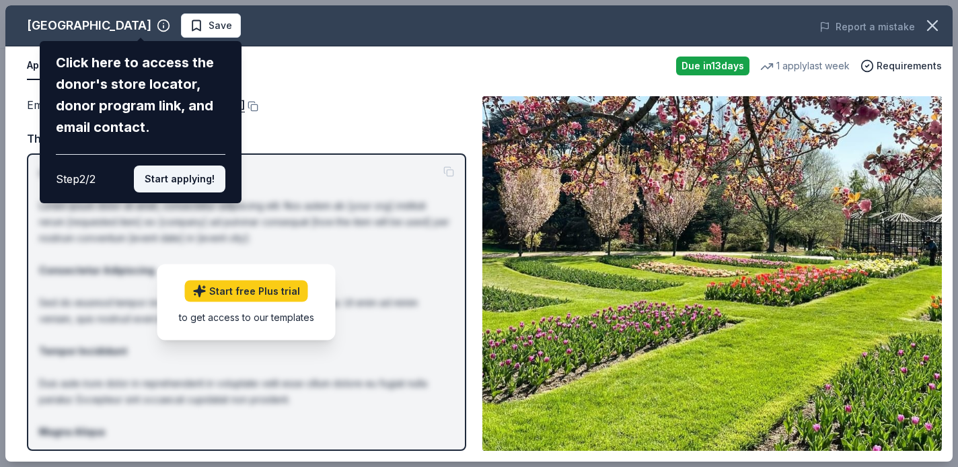
click at [176, 166] on button "Start applying!" at bounding box center [180, 179] width 92 height 27
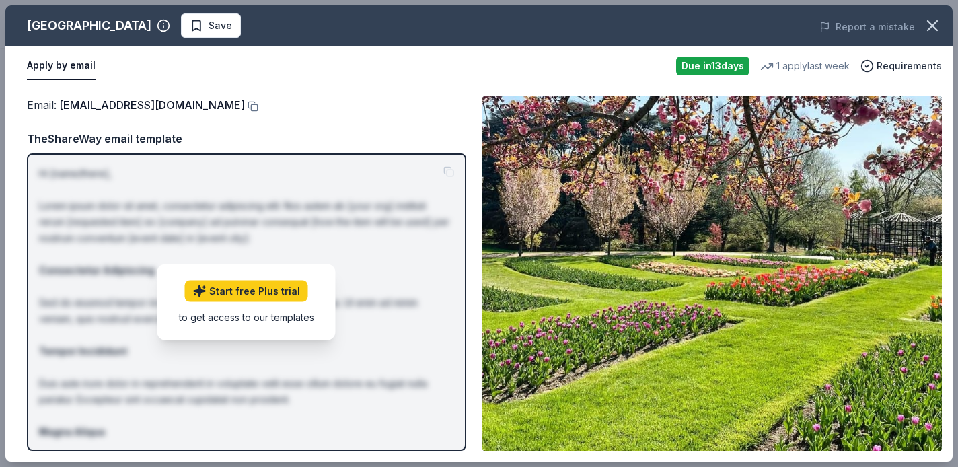
click at [343, 215] on div "Hershey Gardens Save Report a mistake Apply by email Due in 13 days 1 apply las…" at bounding box center [478, 233] width 947 height 456
click at [279, 303] on div "Start free Plus trial to get access to our templates" at bounding box center [246, 302] width 178 height 76
click at [272, 289] on link "Start free Plus trial" at bounding box center [246, 291] width 123 height 22
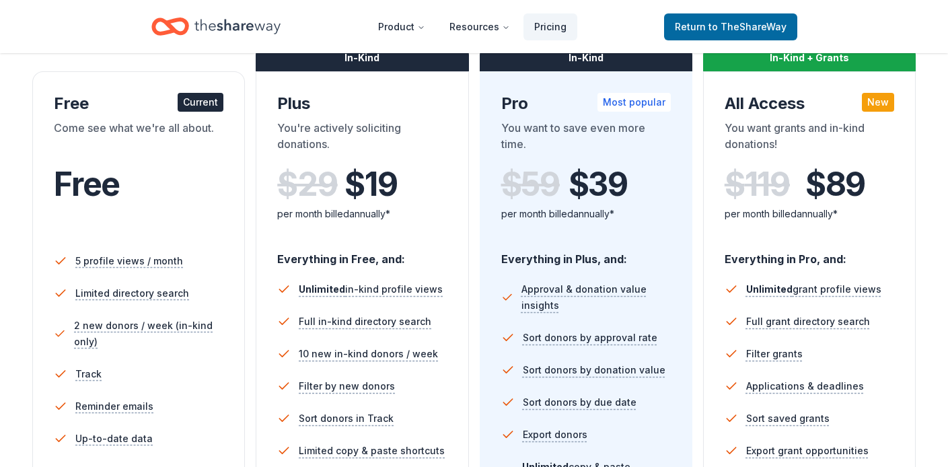
scroll to position [217, 0]
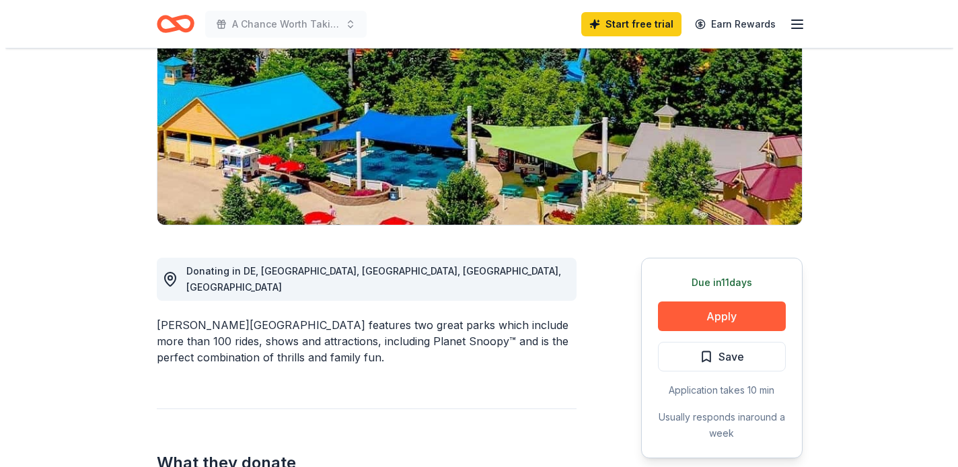
scroll to position [184, 0]
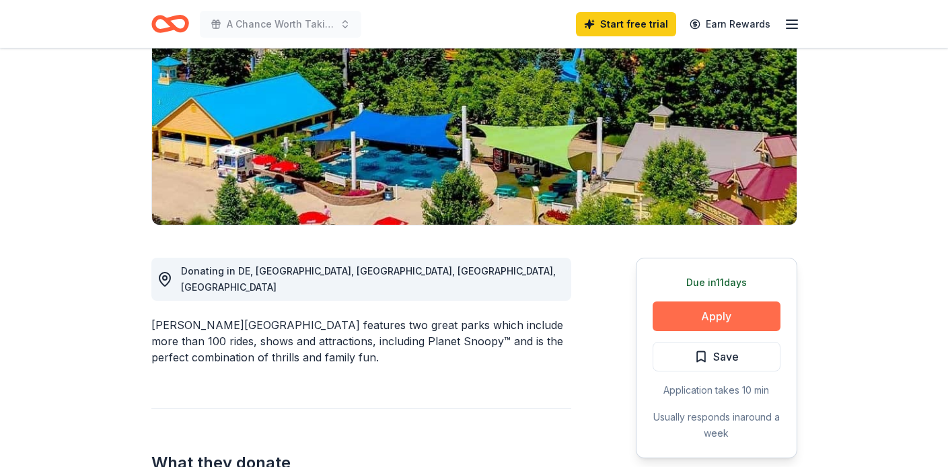
click at [689, 324] on button "Apply" at bounding box center [717, 316] width 128 height 30
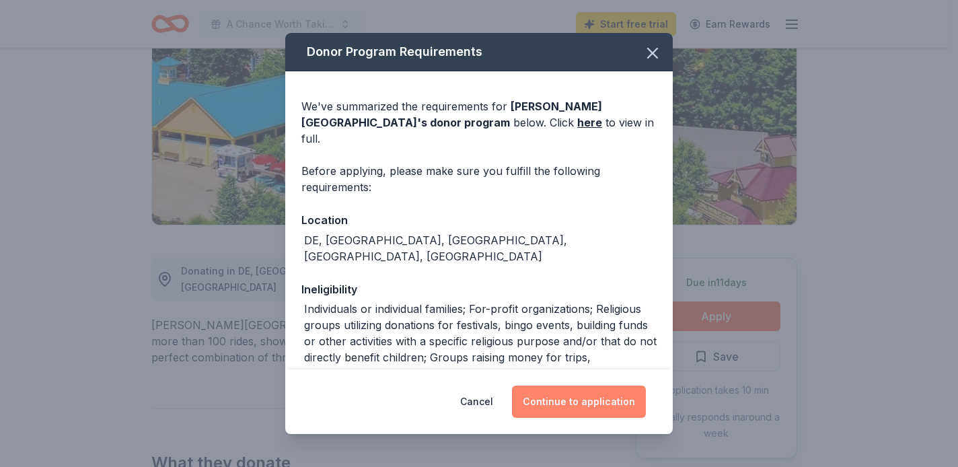
click at [561, 407] on button "Continue to application" at bounding box center [579, 402] width 134 height 32
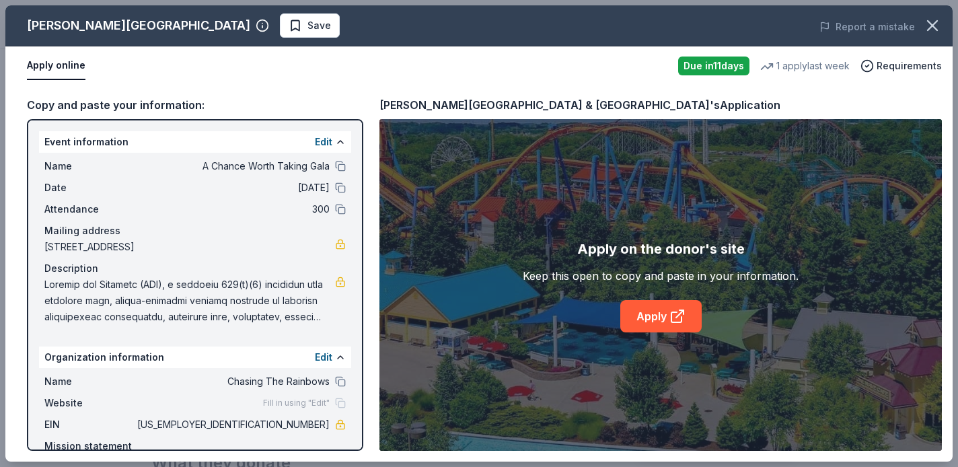
scroll to position [0, 0]
click at [676, 312] on icon at bounding box center [677, 317] width 10 height 10
